Goal: Task Accomplishment & Management: Complete application form

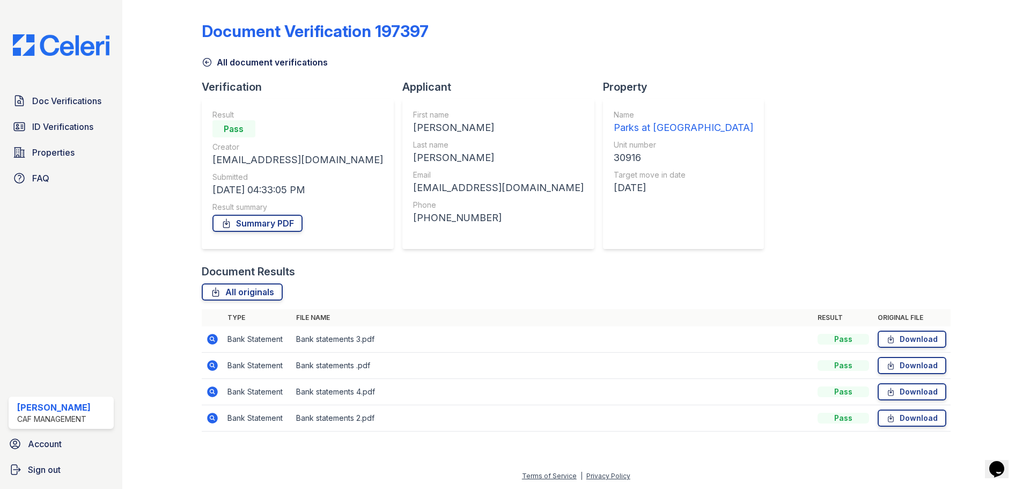
click at [197, 120] on div at bounding box center [171, 223] width 62 height 438
click at [902, 340] on link "Download" at bounding box center [912, 339] width 69 height 17
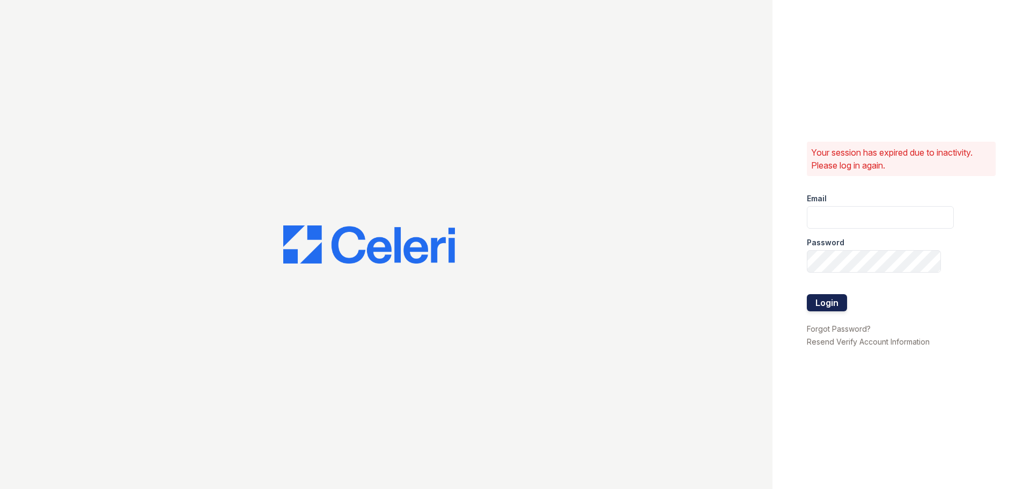
type input "treepoint3@cafmanagement.com"
click at [835, 307] on button "Login" at bounding box center [827, 302] width 40 height 17
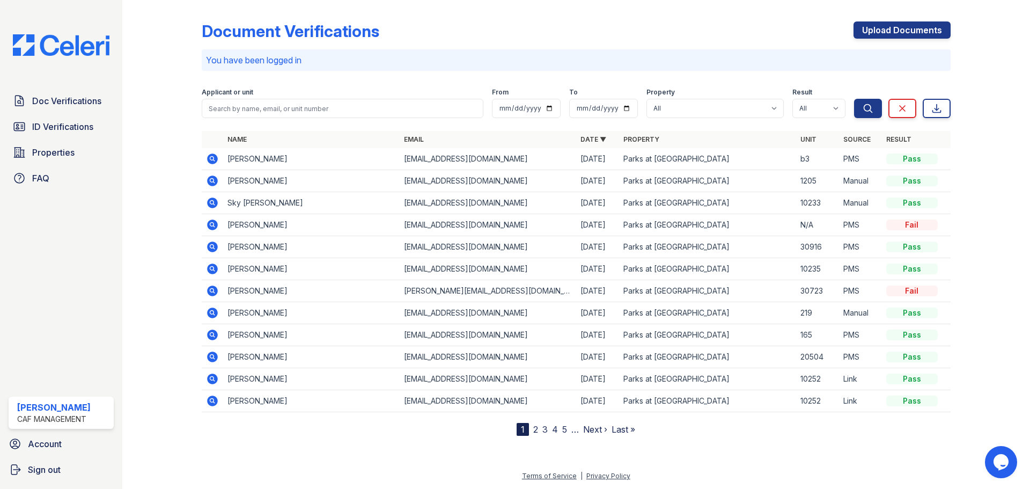
click at [212, 249] on icon at bounding box center [212, 246] width 11 height 11
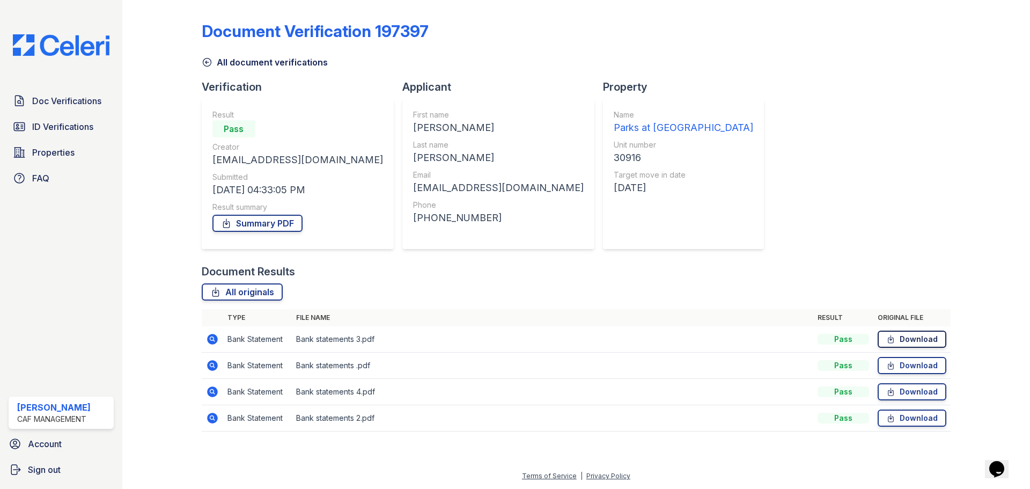
click at [883, 335] on link "Download" at bounding box center [912, 339] width 69 height 17
click at [901, 366] on link "Download" at bounding box center [912, 365] width 69 height 17
click at [911, 394] on link "Download" at bounding box center [912, 391] width 69 height 17
click at [920, 420] on link "Download" at bounding box center [912, 417] width 69 height 17
click at [731, 225] on div "Document Verification 197397 All document verifications Verification Result Pas…" at bounding box center [576, 223] width 749 height 438
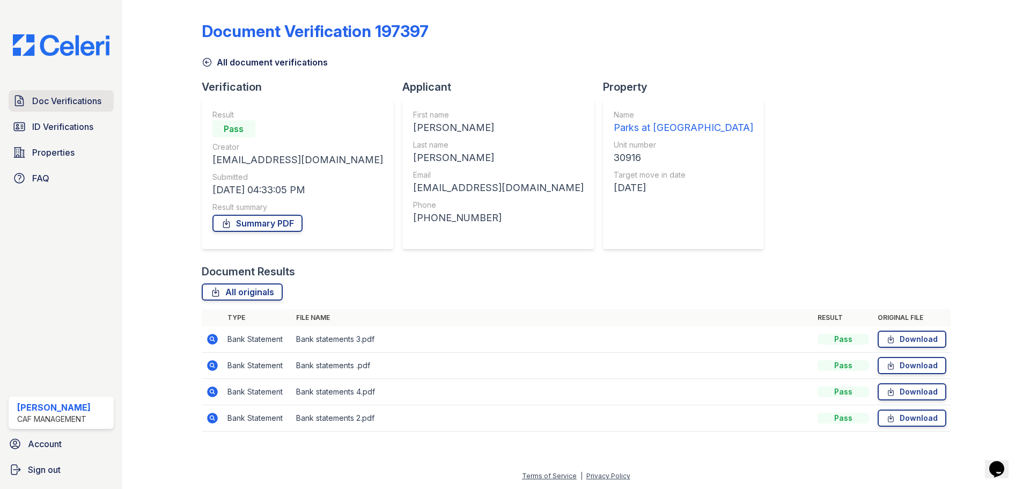
click at [25, 104] on icon at bounding box center [19, 100] width 13 height 13
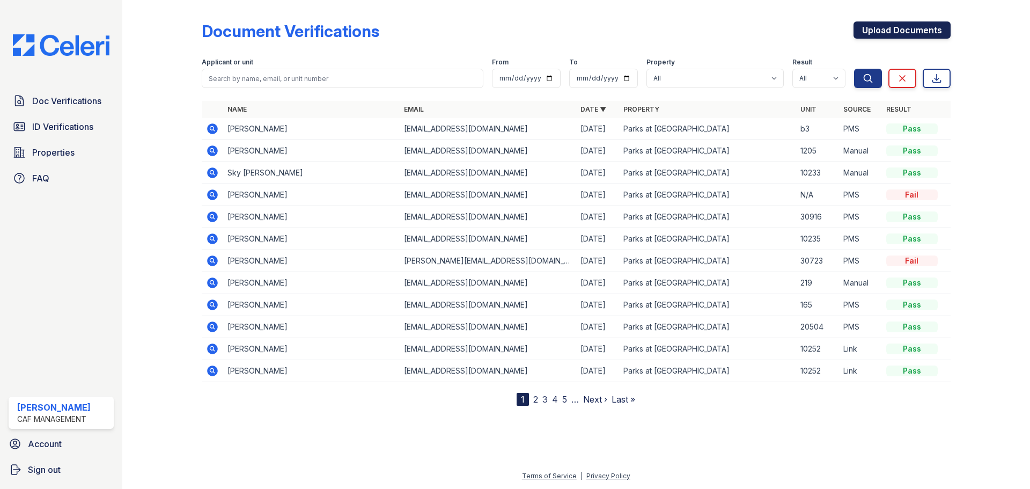
click at [910, 34] on link "Upload Documents" at bounding box center [902, 29] width 97 height 17
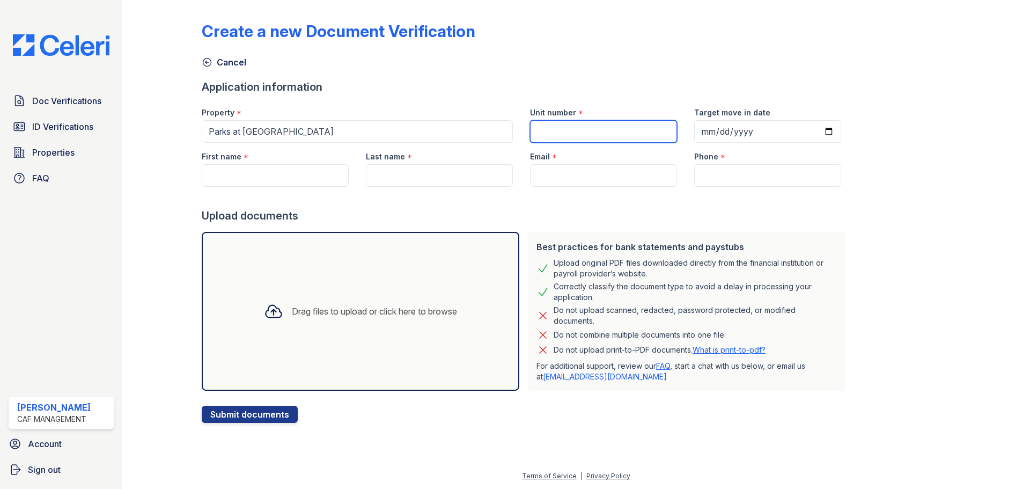
click at [579, 137] on input "Unit number" at bounding box center [603, 131] width 147 height 23
type input "10271"
click at [705, 131] on input "Target move in date" at bounding box center [767, 131] width 147 height 23
type input "2025-10-04"
click at [274, 184] on input "First name" at bounding box center [275, 175] width 147 height 23
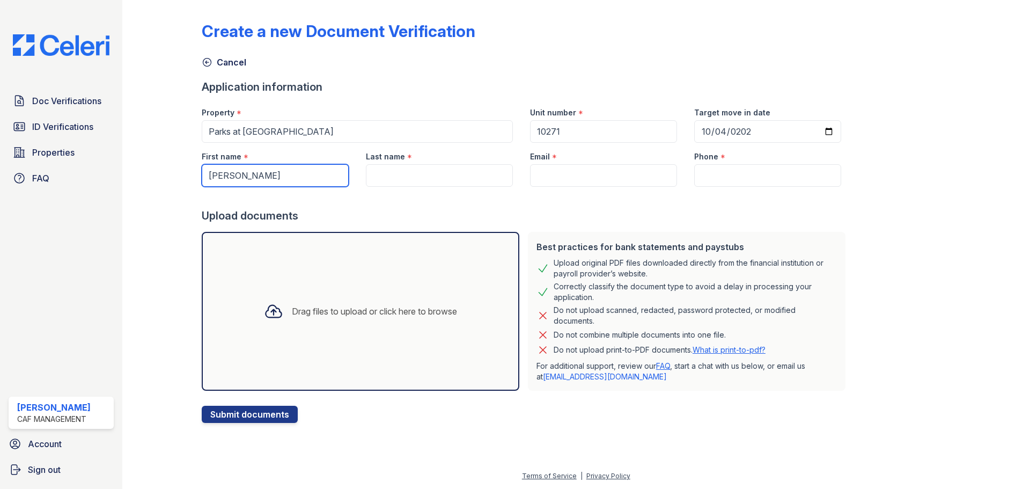
type input "Anthony"
click at [384, 173] on input "Last name" at bounding box center [439, 175] width 147 height 23
paste input "Moncada"
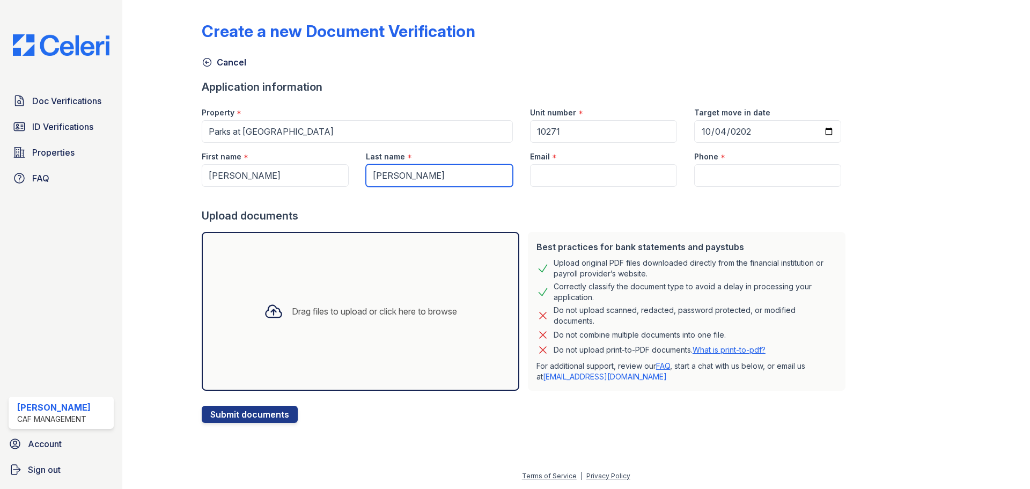
type input "Moncada"
click at [538, 168] on input "Email" at bounding box center [603, 175] width 147 height 23
paste input "zcxbtmk187@gmail.com"
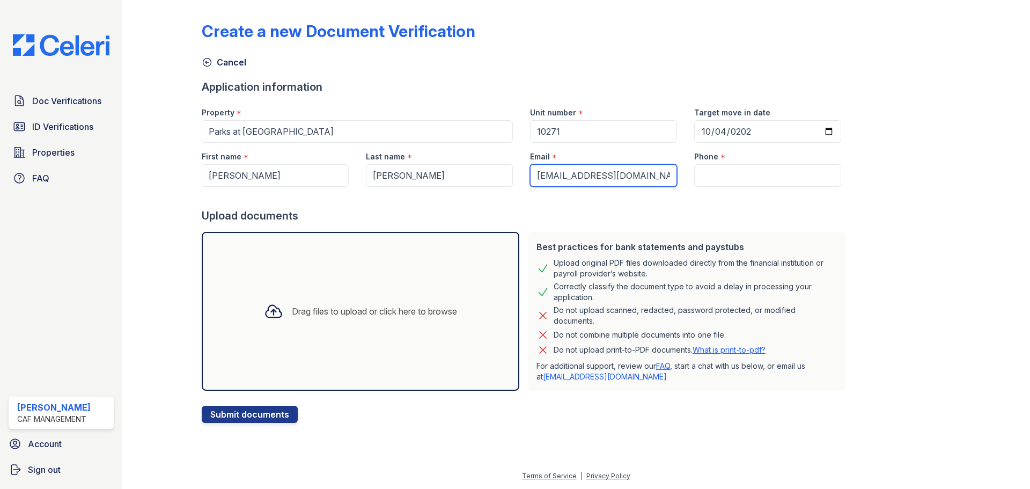
type input "zcxbtmk187@gmail.com"
click at [702, 177] on input "Phone" at bounding box center [767, 175] width 147 height 23
paste input "(817) 223-2961"
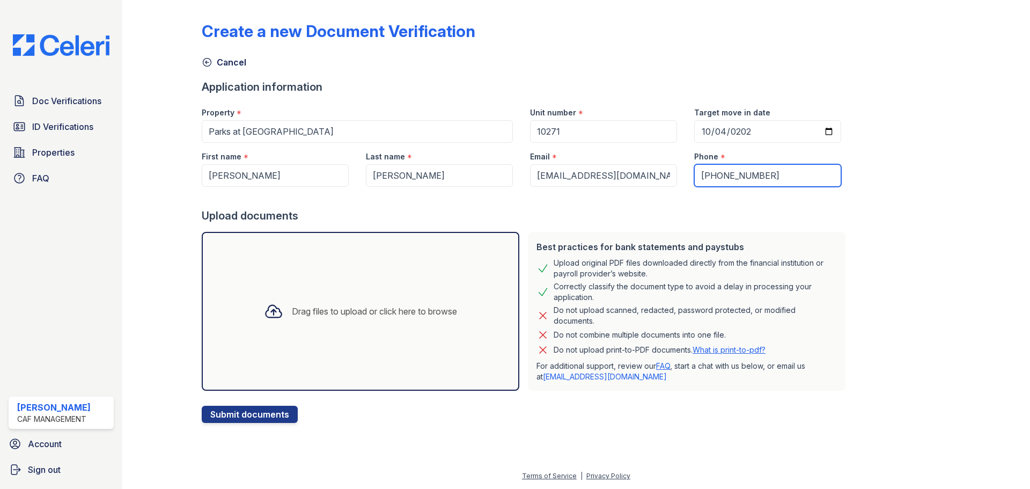
type input "(817) 223-2961"
click at [354, 302] on div "Drag files to upload or click here to browse" at bounding box center [360, 311] width 210 height 36
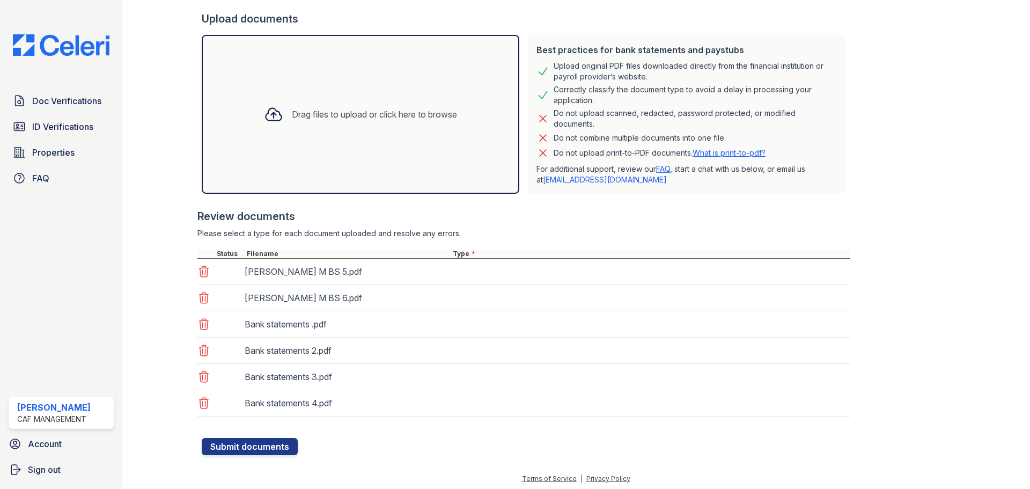
scroll to position [200, 0]
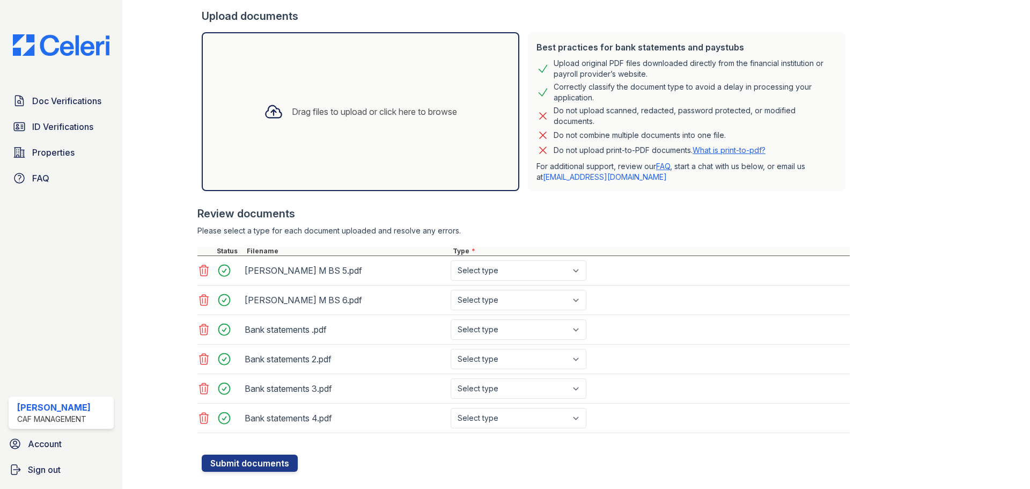
click at [265, 332] on div "Bank statements .pdf" at bounding box center [346, 329] width 202 height 17
click at [324, 326] on div "Bank statements .pdf" at bounding box center [346, 329] width 202 height 17
click at [287, 329] on div "Bank statements .pdf" at bounding box center [346, 329] width 202 height 17
click at [219, 326] on div at bounding box center [227, 329] width 30 height 15
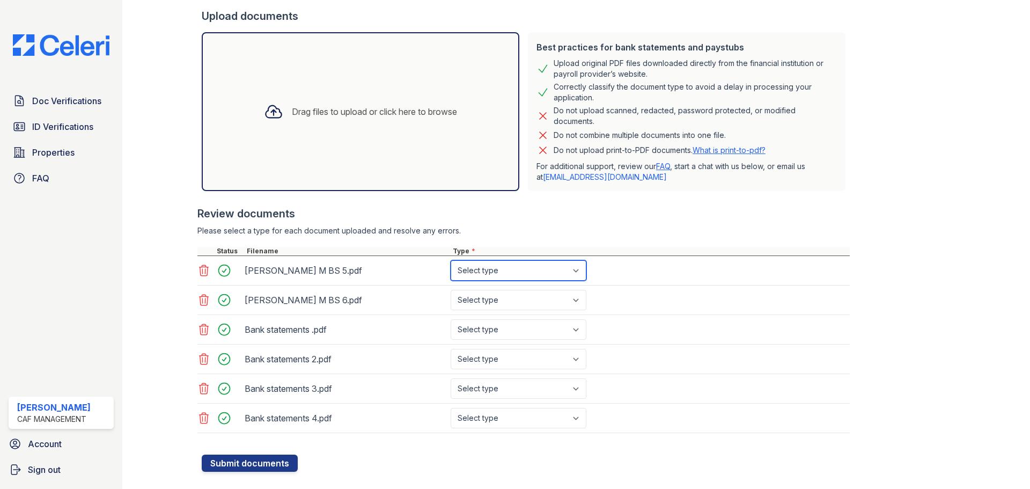
click at [523, 268] on select "Select type Paystub Bank Statement Offer Letter Tax Documents Benefit Award Let…" at bounding box center [519, 270] width 136 height 20
select select "bank_statement"
click at [451, 260] on select "Select type Paystub Bank Statement Offer Letter Tax Documents Benefit Award Let…" at bounding box center [519, 270] width 136 height 20
click at [510, 307] on select "Select type Paystub Bank Statement Offer Letter Tax Documents Benefit Award Let…" at bounding box center [519, 300] width 136 height 20
select select "bank_statement"
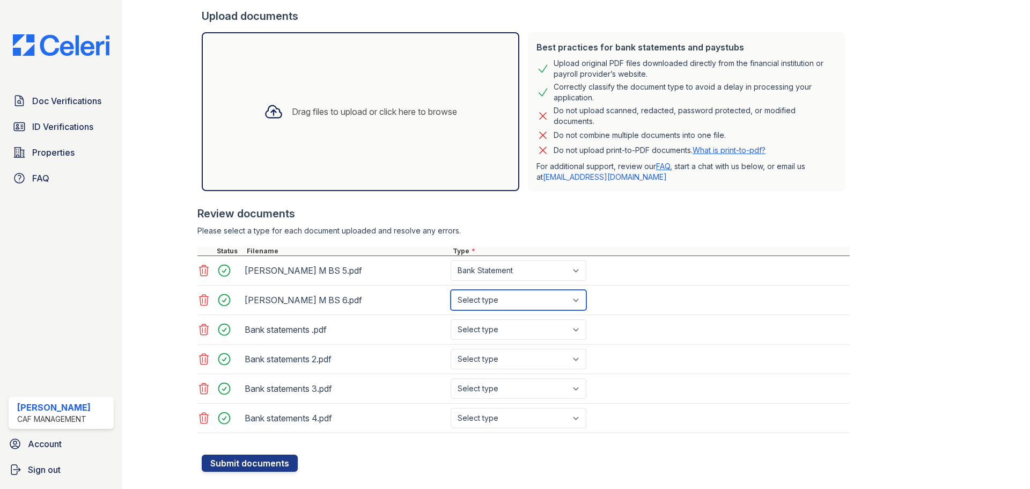
click at [451, 290] on select "Select type Paystub Bank Statement Offer Letter Tax Documents Benefit Award Let…" at bounding box center [519, 300] width 136 height 20
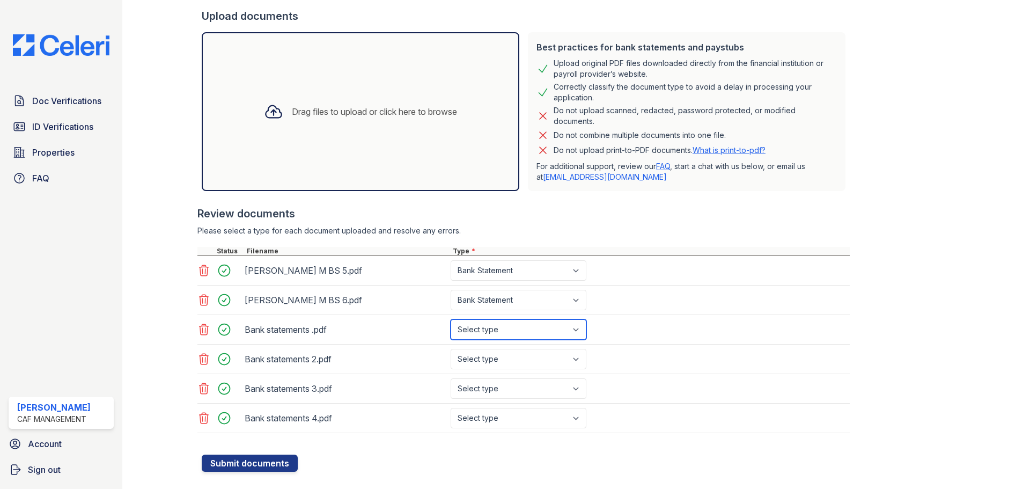
click at [487, 333] on select "Select type Paystub Bank Statement Offer Letter Tax Documents Benefit Award Let…" at bounding box center [519, 329] width 136 height 20
select select "bank_statement"
click at [451, 319] on select "Select type Paystub Bank Statement Offer Letter Tax Documents Benefit Award Let…" at bounding box center [519, 329] width 136 height 20
click at [483, 364] on select "Select type Paystub Bank Statement Offer Letter Tax Documents Benefit Award Let…" at bounding box center [519, 359] width 136 height 20
select select "bank_statement"
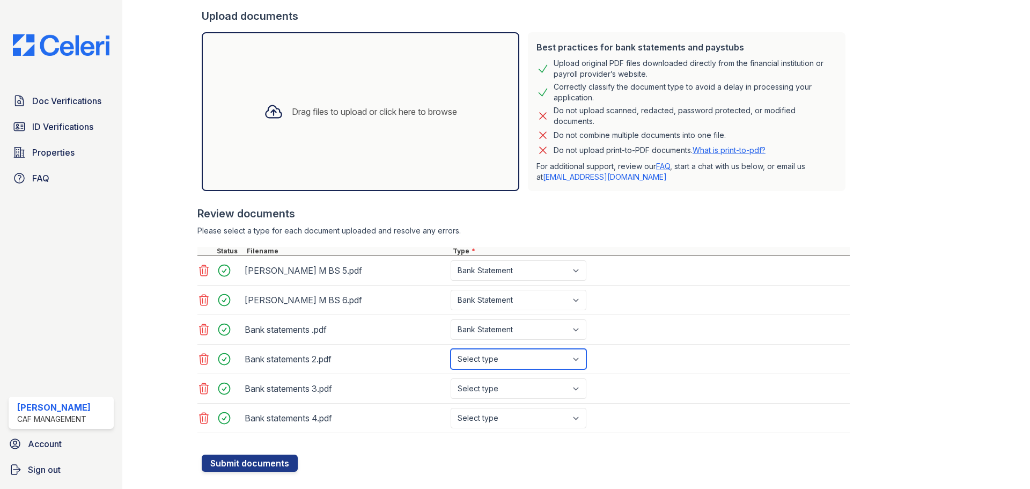
click at [451, 349] on select "Select type Paystub Bank Statement Offer Letter Tax Documents Benefit Award Let…" at bounding box center [519, 359] width 136 height 20
click at [474, 387] on select "Select type Paystub Bank Statement Offer Letter Tax Documents Benefit Award Let…" at bounding box center [519, 388] width 136 height 20
select select "bank_statement"
click at [451, 378] on select "Select type Paystub Bank Statement Offer Letter Tax Documents Benefit Award Let…" at bounding box center [519, 388] width 136 height 20
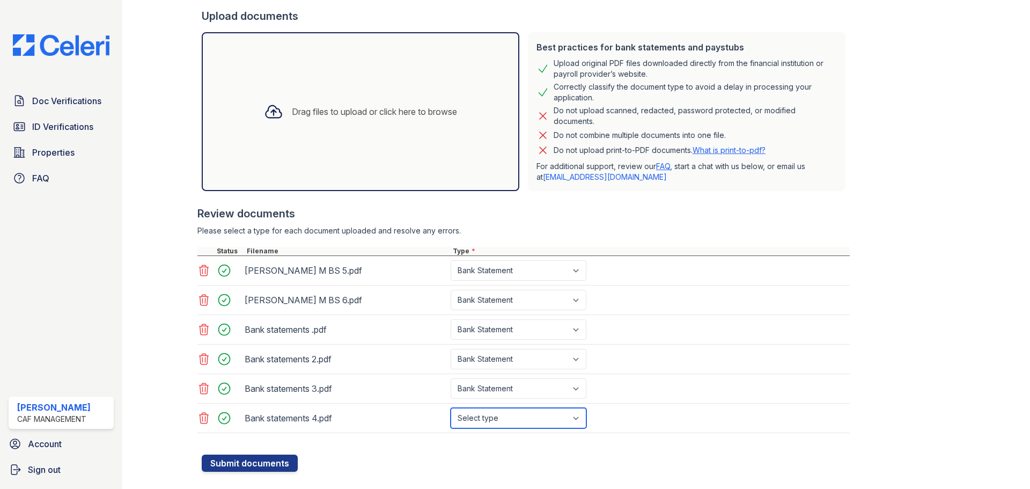
click at [497, 416] on select "Select type Paystub Bank Statement Offer Letter Tax Documents Benefit Award Let…" at bounding box center [519, 418] width 136 height 20
select select "bank_statement"
click at [451, 408] on select "Select type Paystub Bank Statement Offer Letter Tax Documents Benefit Award Let…" at bounding box center [519, 418] width 136 height 20
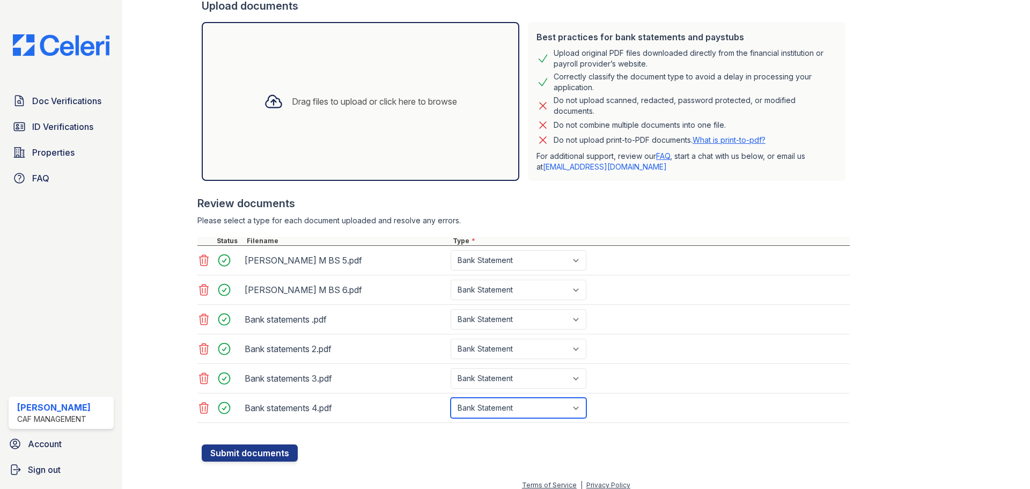
scroll to position [219, 0]
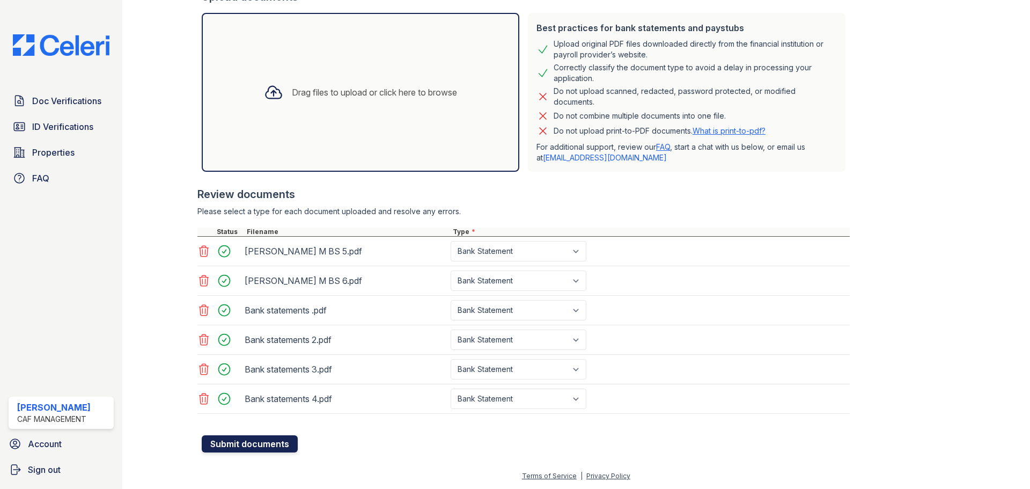
click at [226, 442] on button "Submit documents" at bounding box center [250, 443] width 96 height 17
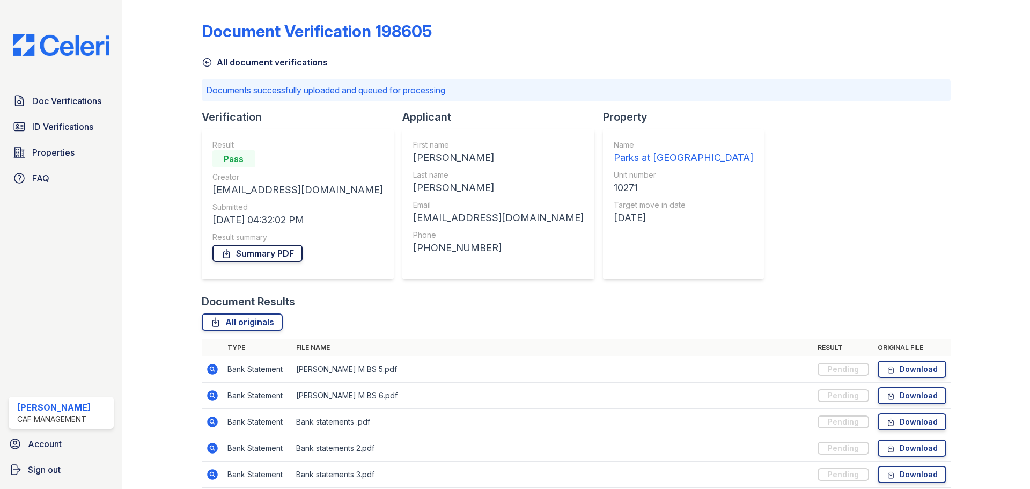
click at [258, 255] on link "Summary PDF" at bounding box center [257, 253] width 90 height 17
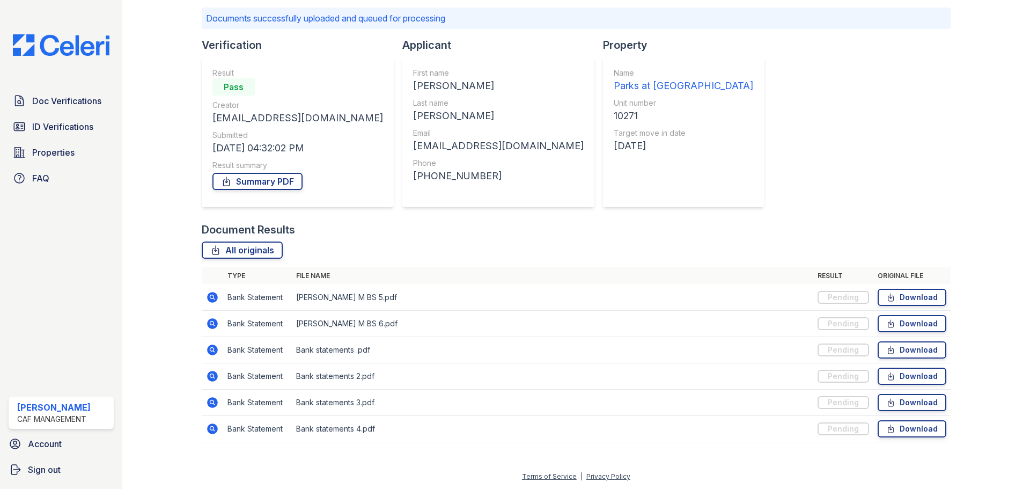
scroll to position [72, 0]
click at [211, 348] on icon at bounding box center [211, 348] width 3 height 3
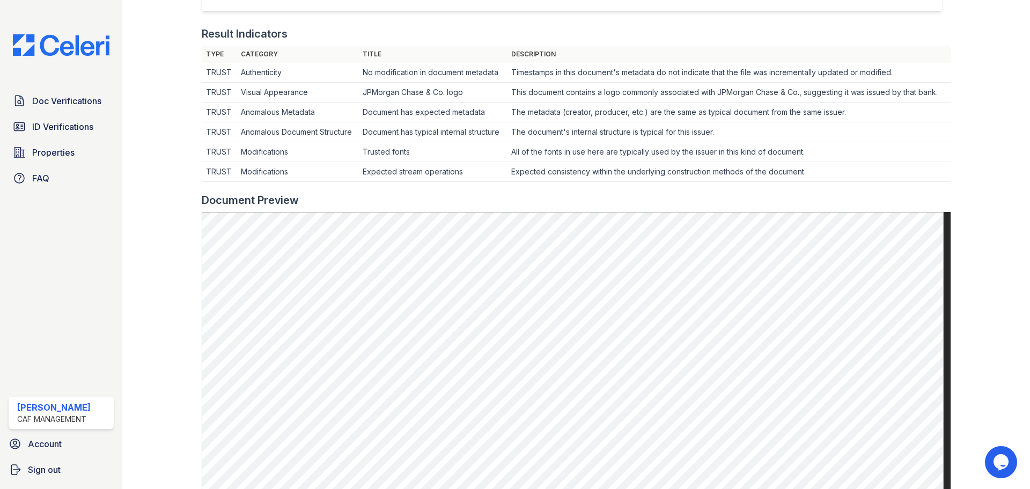
scroll to position [322, 0]
